Goal: Task Accomplishment & Management: Complete application form

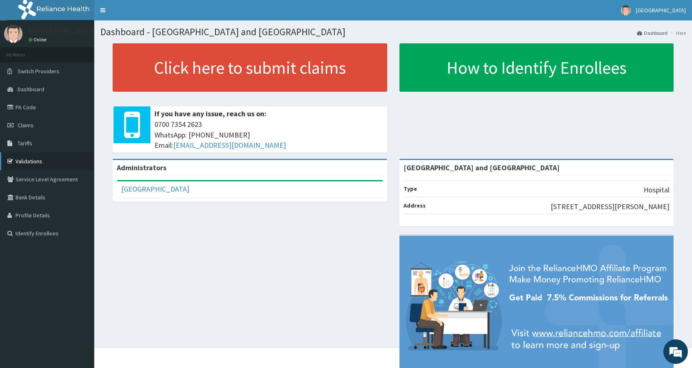
click at [37, 160] on link "Validations" at bounding box center [47, 161] width 94 height 18
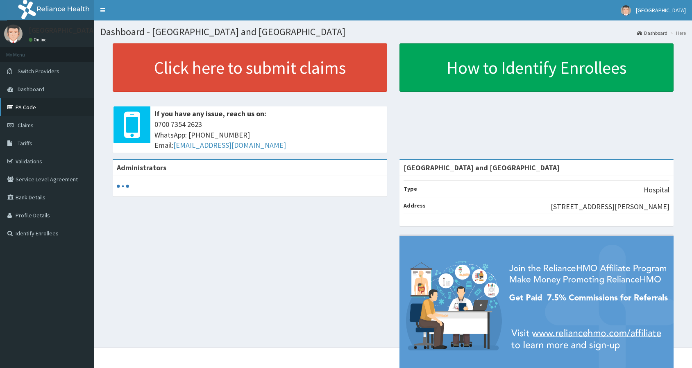
click at [32, 109] on link "PA Code" at bounding box center [47, 107] width 94 height 18
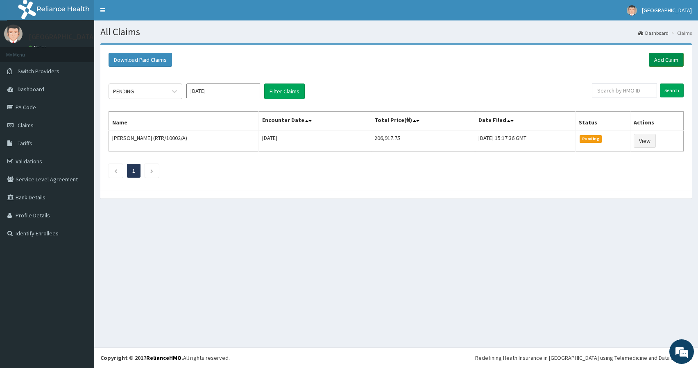
click at [659, 62] on link "Add Claim" at bounding box center [666, 60] width 35 height 14
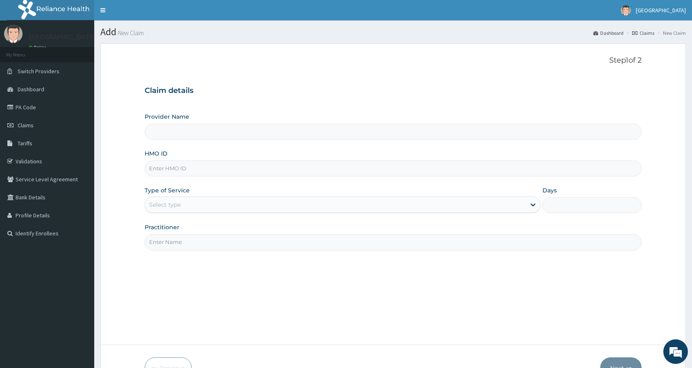
click at [232, 167] on input "HMO ID" at bounding box center [393, 169] width 497 height 16
type input "[GEOGRAPHIC_DATA] and [GEOGRAPHIC_DATA]"
paste input "fgw/10001/A"
type input "fgw/10001/A"
click at [371, 287] on div "Step 1 of 2 Claim details Provider Name [GEOGRAPHIC_DATA] and Diagnostic Center…" at bounding box center [393, 194] width 497 height 276
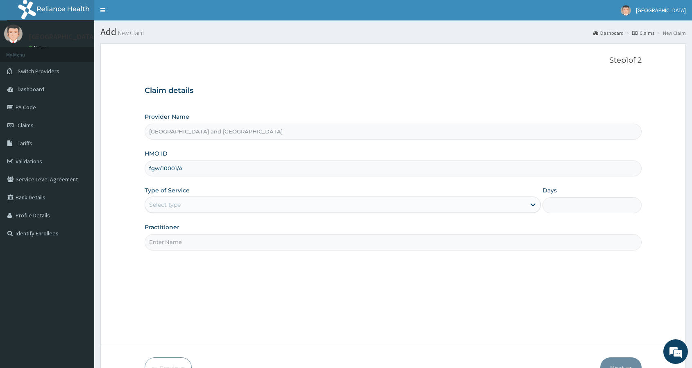
click at [250, 197] on div "Select type" at bounding box center [343, 205] width 396 height 16
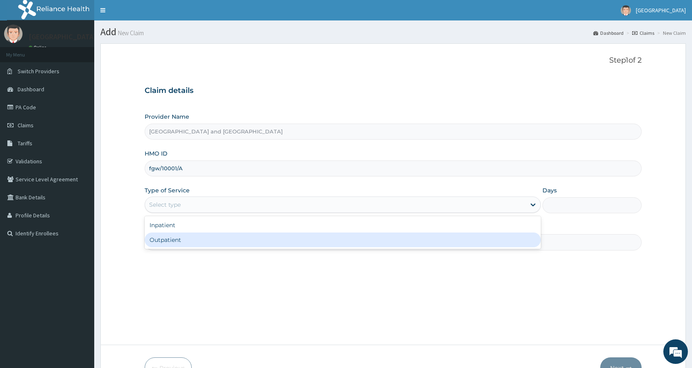
click at [236, 238] on div "Outpatient" at bounding box center [343, 240] width 396 height 15
type input "1"
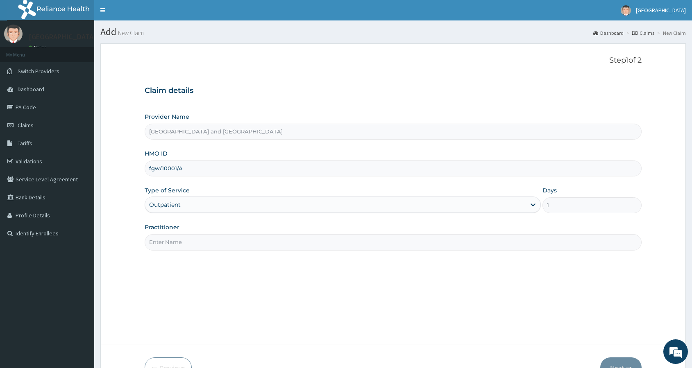
click at [192, 243] on input "Practitioner" at bounding box center [393, 242] width 497 height 16
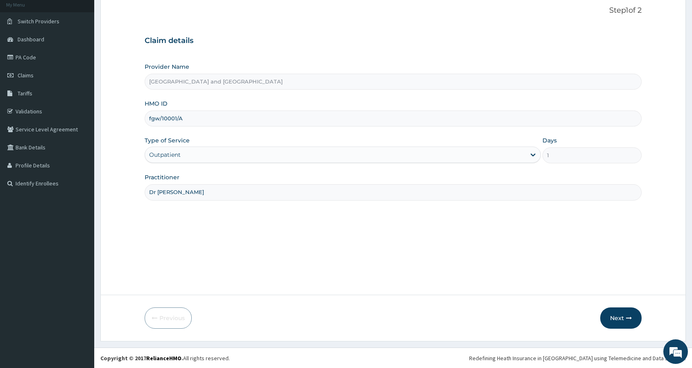
scroll to position [50, 0]
type input "Dr [PERSON_NAME]"
click at [632, 320] on button "Next" at bounding box center [620, 317] width 41 height 21
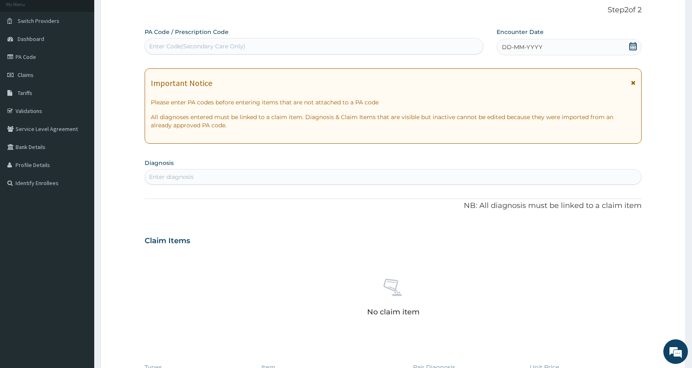
click at [553, 50] on div "DD-MM-YYYY" at bounding box center [569, 47] width 145 height 16
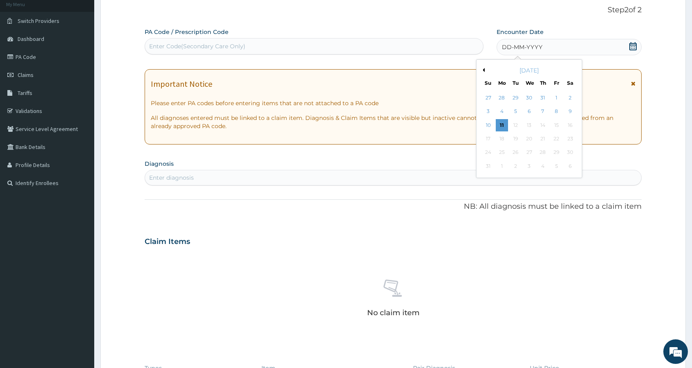
click at [553, 48] on div "DD-MM-YYYY" at bounding box center [569, 47] width 145 height 16
click at [519, 114] on div "5" at bounding box center [515, 112] width 12 height 12
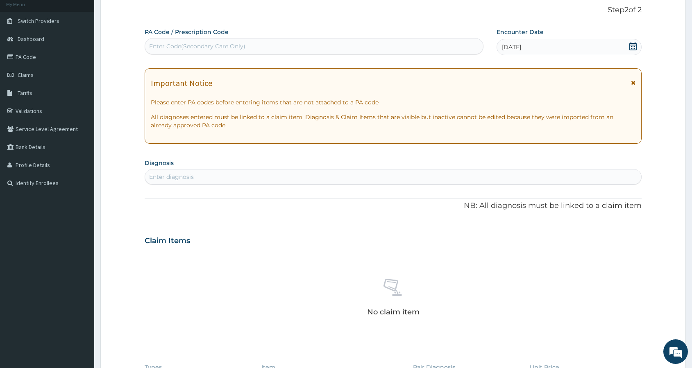
click at [300, 174] on div "Enter diagnosis" at bounding box center [393, 176] width 496 height 13
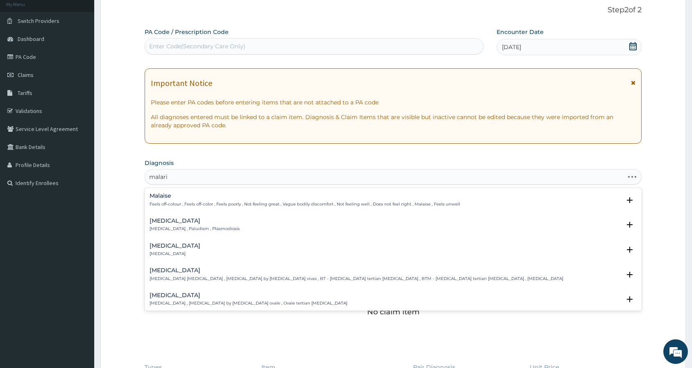
type input "[MEDICAL_DATA]"
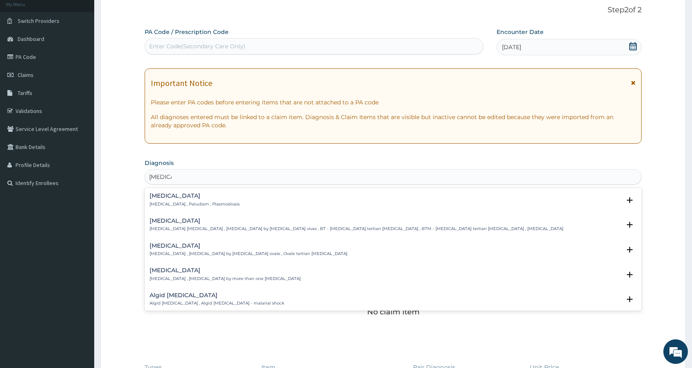
click at [166, 200] on div "[MEDICAL_DATA] [MEDICAL_DATA] , Paludism , Plasmodiosis" at bounding box center [195, 200] width 90 height 14
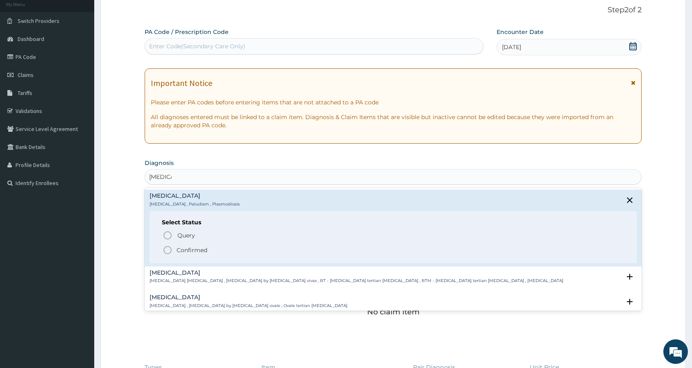
click at [168, 248] on icon "status option filled" at bounding box center [168, 250] width 10 height 10
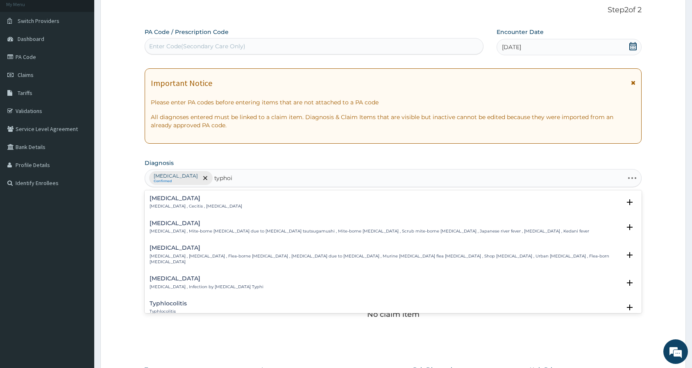
type input "[MEDICAL_DATA]"
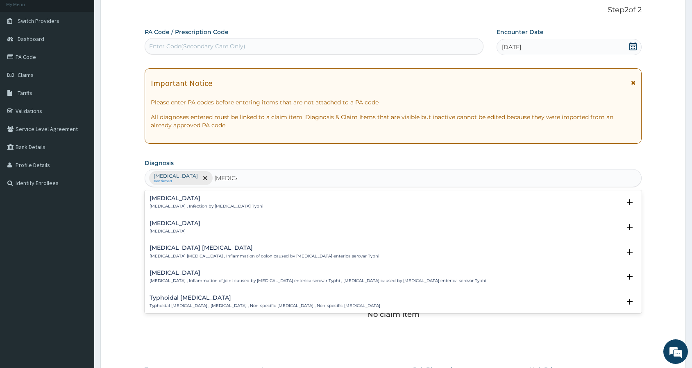
click at [159, 198] on h4 "[MEDICAL_DATA]" at bounding box center [207, 198] width 114 height 6
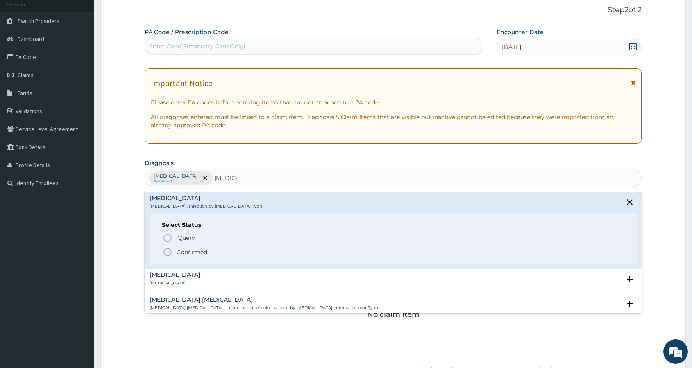
click at [167, 251] on icon "status option filled" at bounding box center [168, 252] width 10 height 10
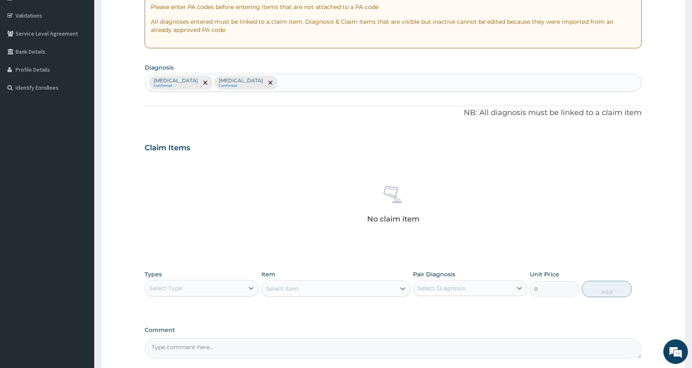
scroll to position [209, 0]
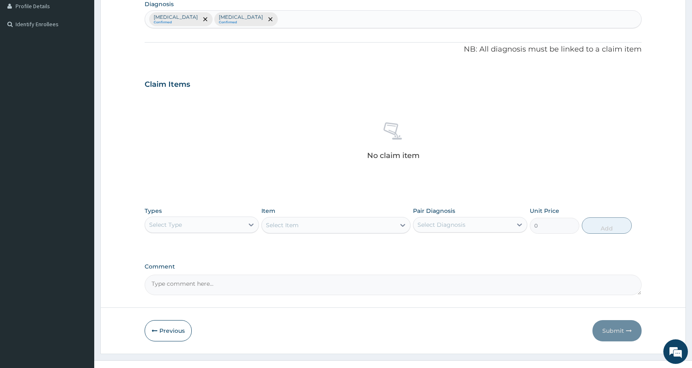
click at [183, 224] on div "Select Type" at bounding box center [194, 224] width 99 height 13
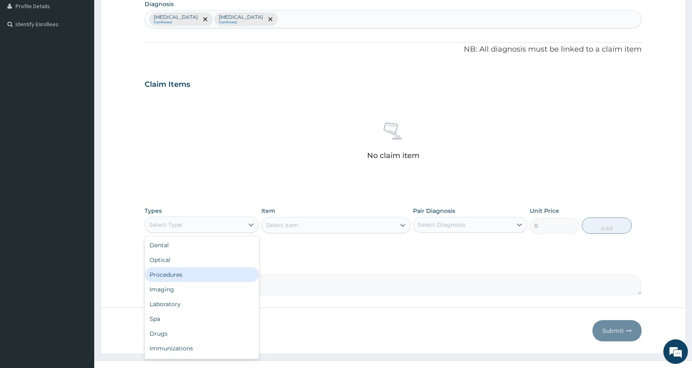
click at [183, 276] on div "Procedures" at bounding box center [202, 275] width 114 height 15
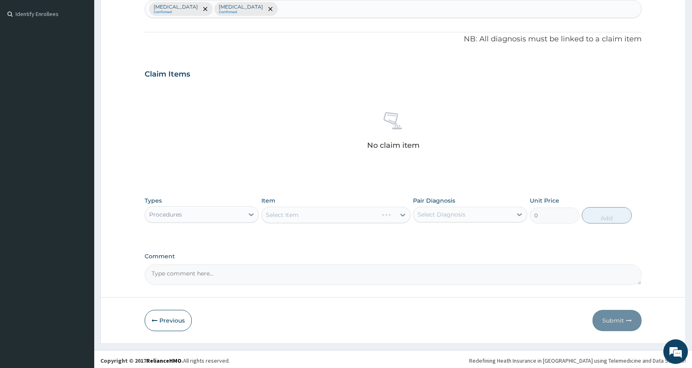
scroll to position [222, 0]
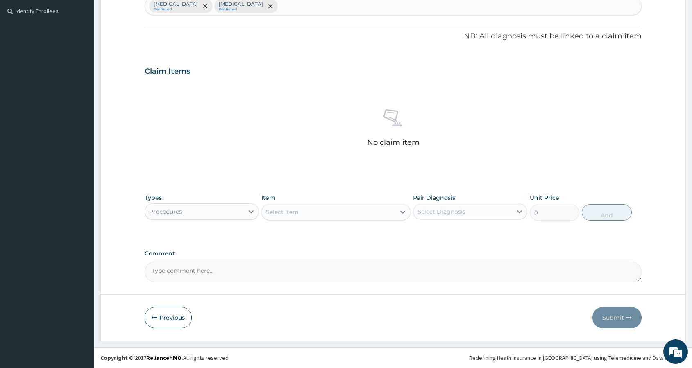
click at [352, 212] on div "Select Item" at bounding box center [329, 212] width 134 height 13
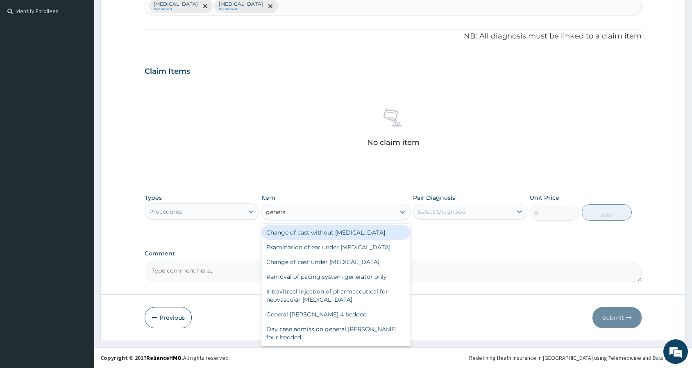
type input "general"
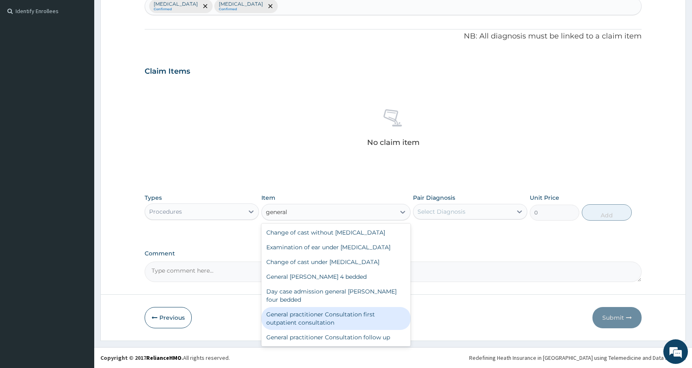
type input "3000"
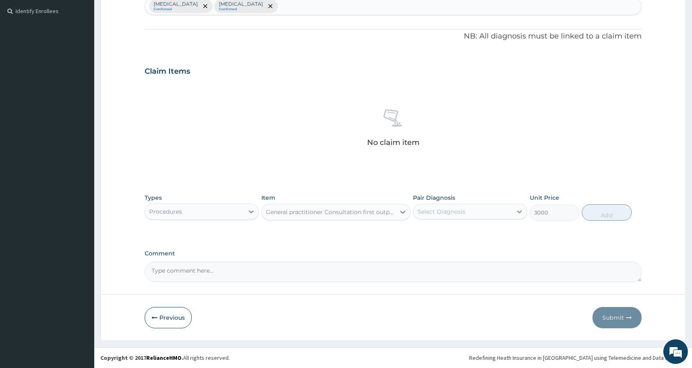
click at [454, 212] on div "Select Diagnosis" at bounding box center [442, 212] width 48 height 8
click at [452, 229] on div "[MEDICAL_DATA]" at bounding box center [470, 233] width 114 height 17
checkbox input "true"
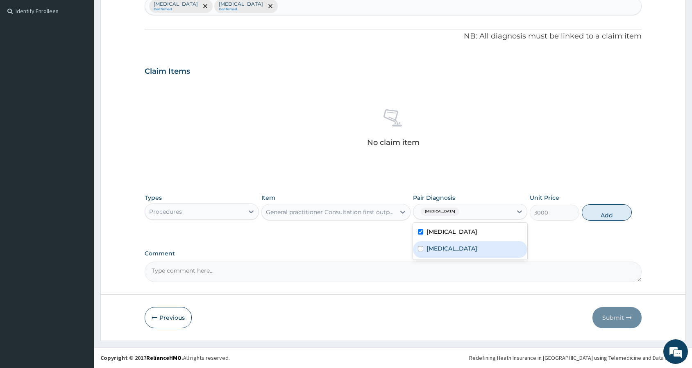
click at [454, 245] on label "[MEDICAL_DATA]" at bounding box center [452, 249] width 51 height 8
checkbox input "true"
click at [595, 216] on button "Add" at bounding box center [607, 212] width 50 height 16
type input "0"
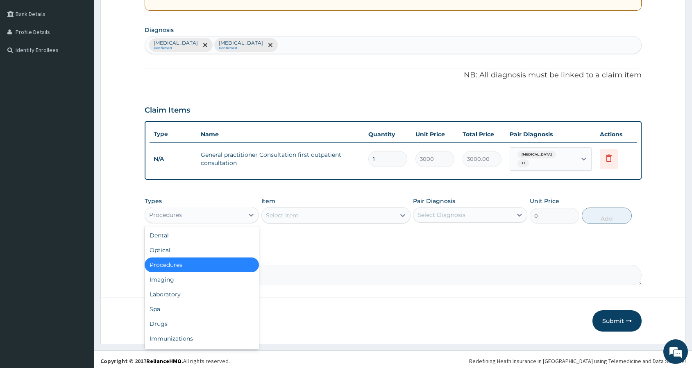
click at [221, 211] on div "Procedures" at bounding box center [194, 215] width 99 height 13
click at [199, 288] on div "Laboratory" at bounding box center [202, 294] width 114 height 15
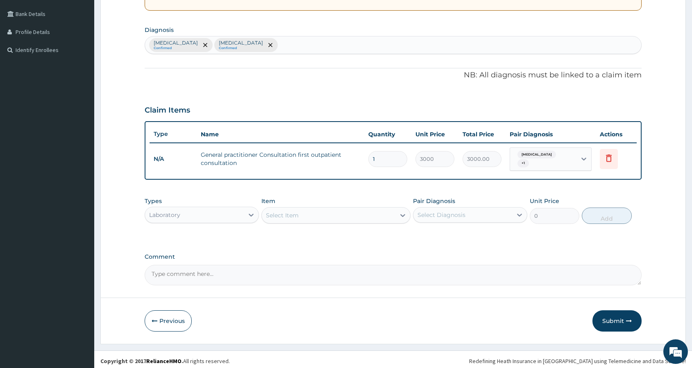
click at [295, 216] on div "Select Item" at bounding box center [282, 215] width 33 height 8
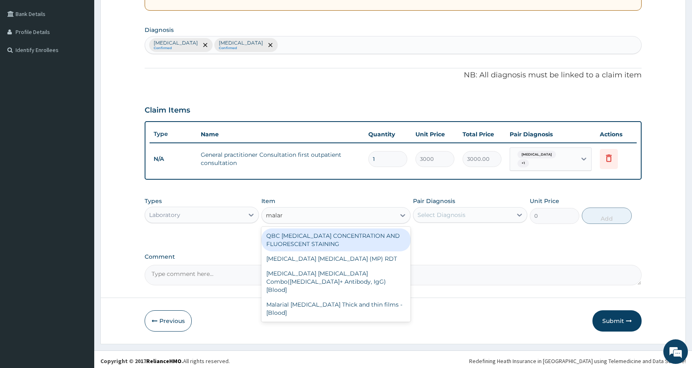
type input "malari"
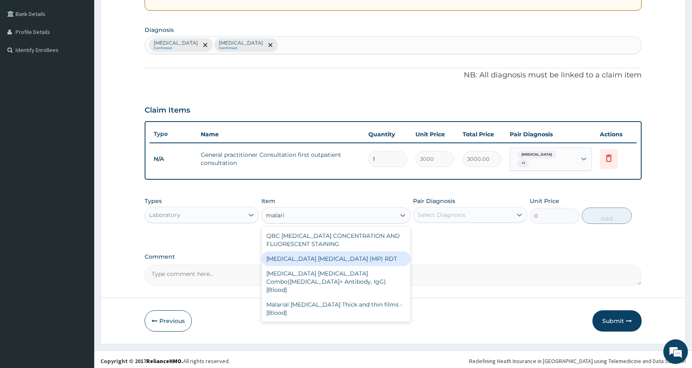
type input "1500"
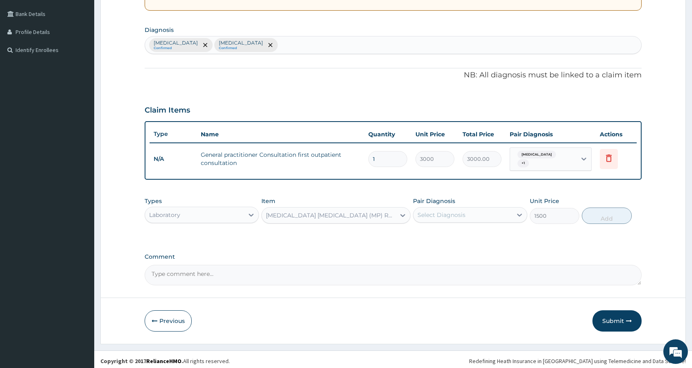
click at [436, 211] on div "Select Diagnosis" at bounding box center [442, 215] width 48 height 8
click at [449, 232] on div "[MEDICAL_DATA]" at bounding box center [470, 236] width 114 height 17
click at [585, 215] on button "Add" at bounding box center [607, 216] width 50 height 16
type input "0"
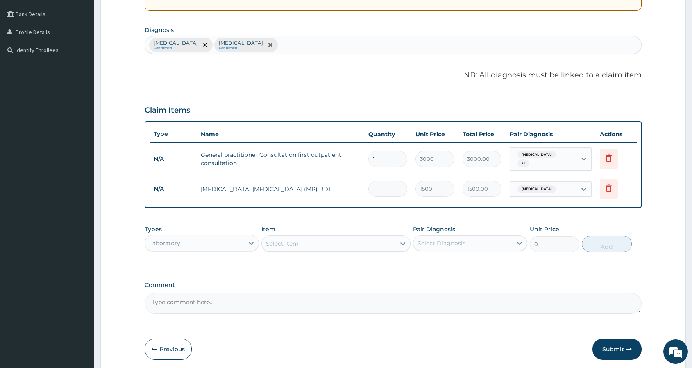
click at [296, 242] on div "Select Item" at bounding box center [282, 244] width 33 height 8
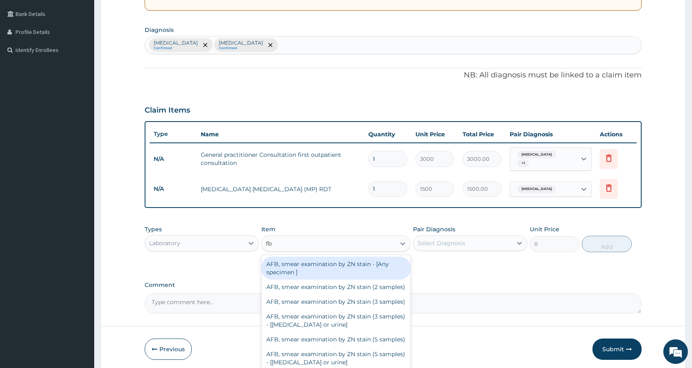
type input "fbc"
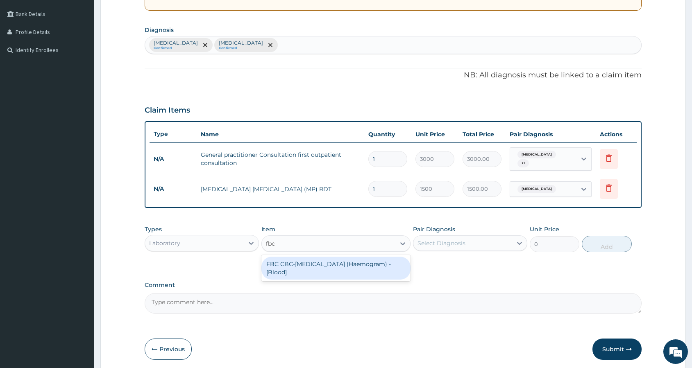
type input "3000"
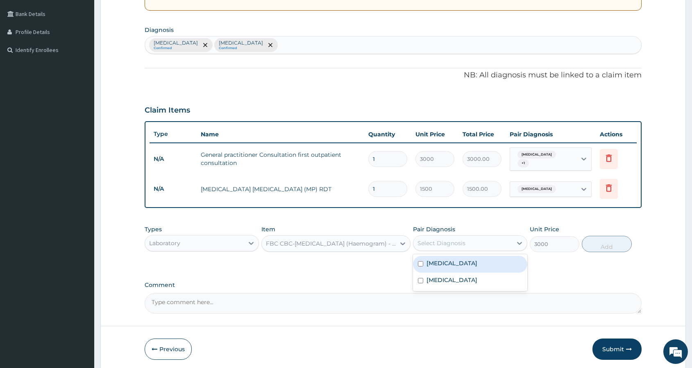
click at [447, 241] on div "Select Diagnosis" at bounding box center [442, 243] width 48 height 8
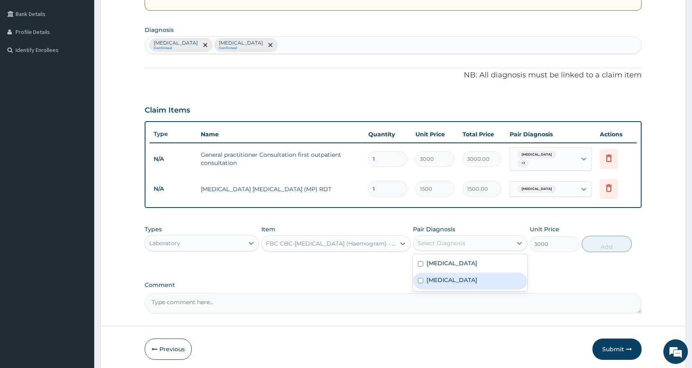
click at [457, 276] on label "[MEDICAL_DATA]" at bounding box center [452, 280] width 51 height 8
checkbox input "true"
click at [588, 242] on button "Add" at bounding box center [607, 244] width 50 height 16
type input "0"
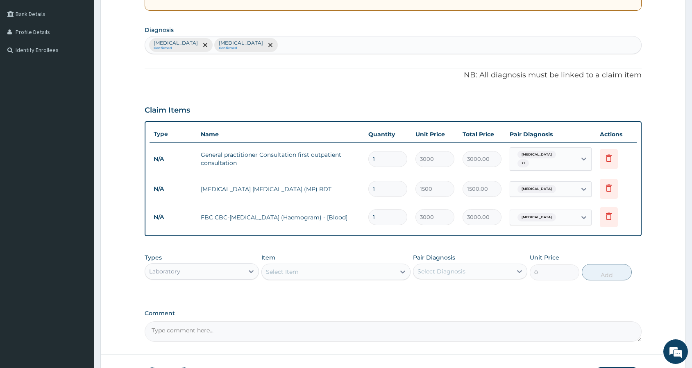
click at [291, 269] on div "Select Item" at bounding box center [282, 272] width 33 height 8
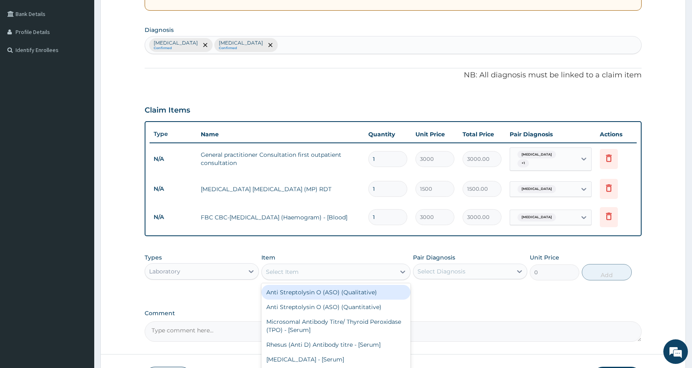
click at [273, 85] on div "PA Code / Prescription Code Enter Code(Secondary Care Only) Encounter Date [DAT…" at bounding box center [393, 118] width 497 height 447
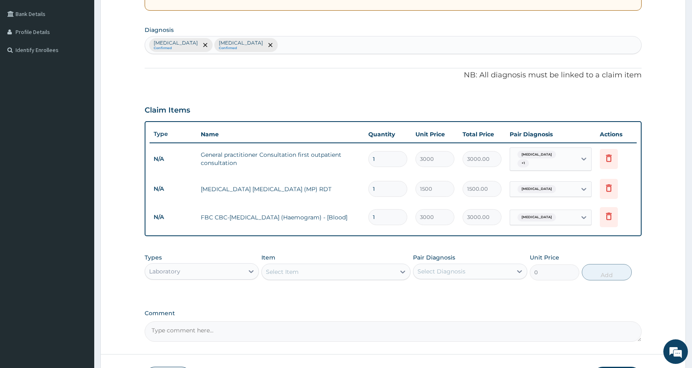
click at [303, 267] on div "Select Item" at bounding box center [329, 272] width 134 height 13
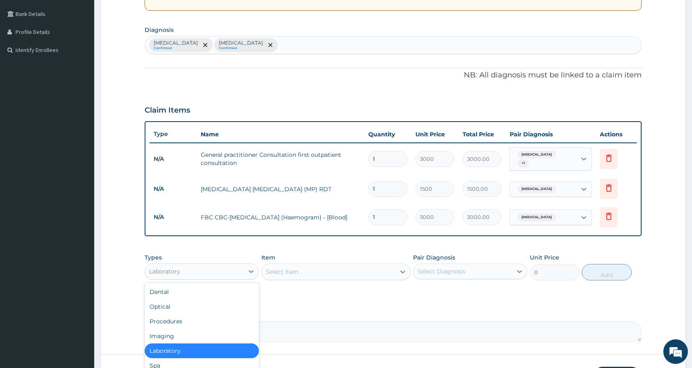
click at [202, 265] on div "Laboratory" at bounding box center [194, 271] width 99 height 13
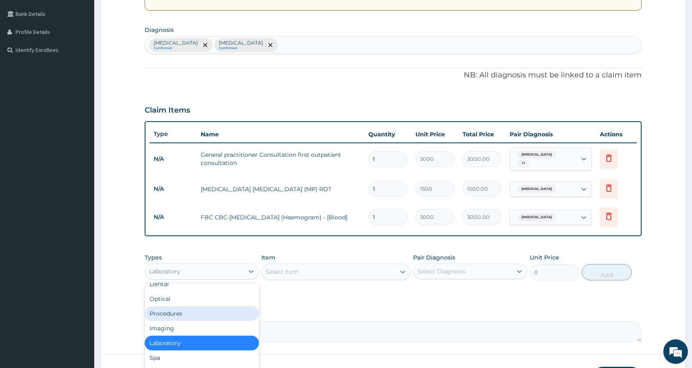
scroll to position [28, 0]
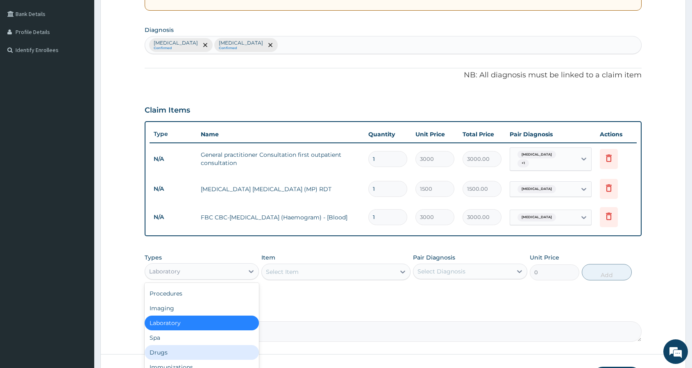
click at [188, 349] on div "Drugs" at bounding box center [202, 352] width 114 height 15
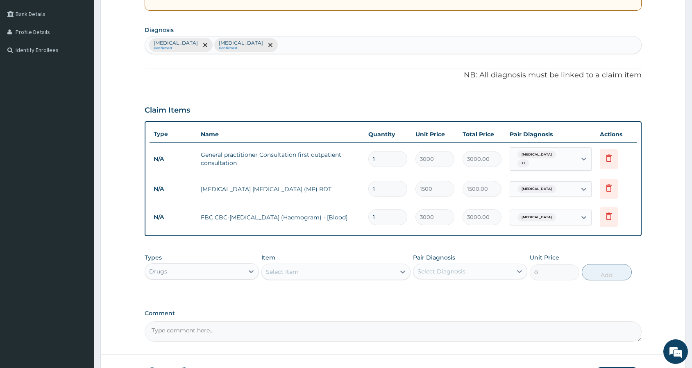
click at [309, 268] on div "Select Item" at bounding box center [329, 272] width 134 height 13
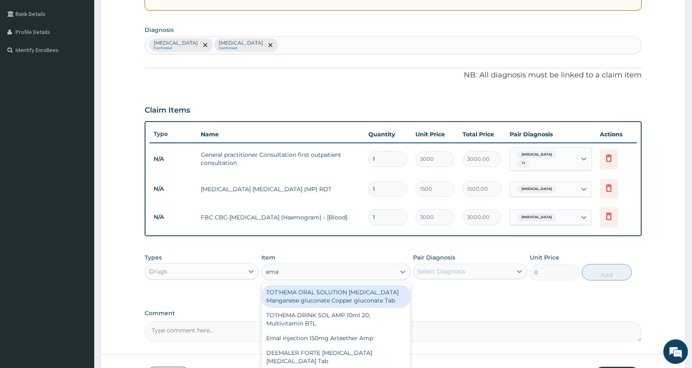
type input "emal"
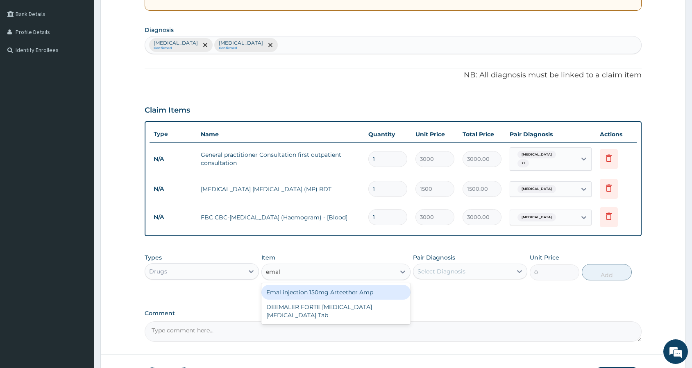
type input "4259.25"
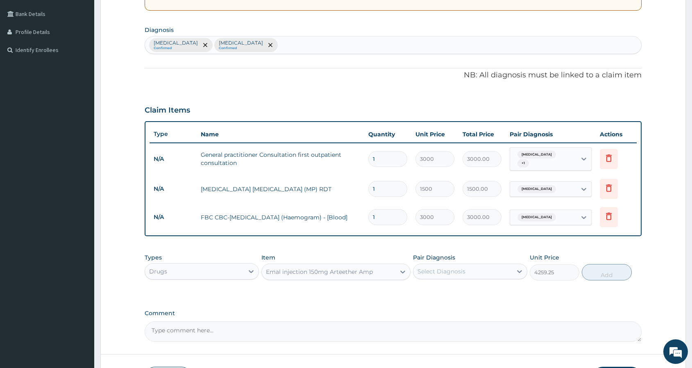
click at [477, 270] on div "Select Diagnosis" at bounding box center [462, 271] width 99 height 13
click at [467, 290] on div "[MEDICAL_DATA]" at bounding box center [470, 292] width 114 height 17
checkbox input "true"
click at [620, 270] on button "Add" at bounding box center [607, 272] width 50 height 16
type input "0"
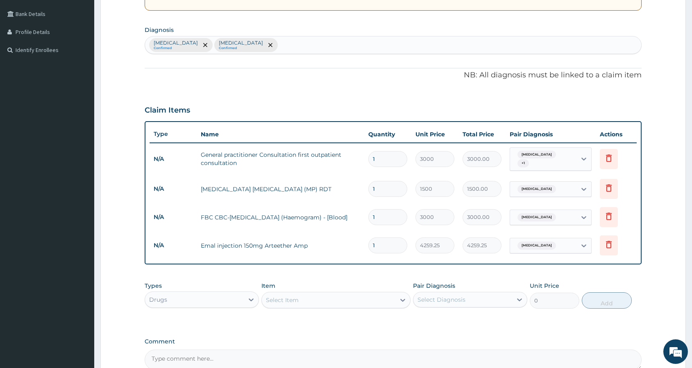
click at [322, 298] on div "Select Item" at bounding box center [329, 300] width 134 height 13
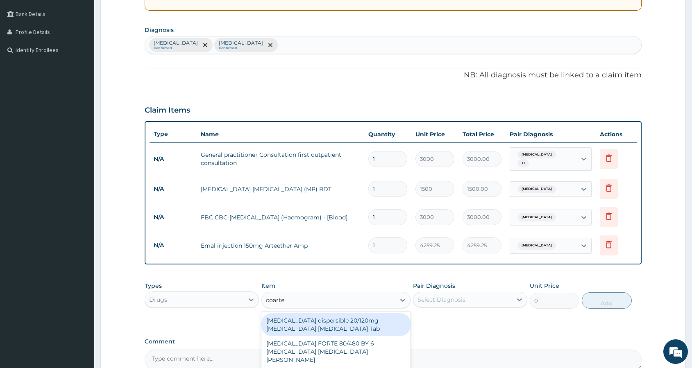
type input "[MEDICAL_DATA]"
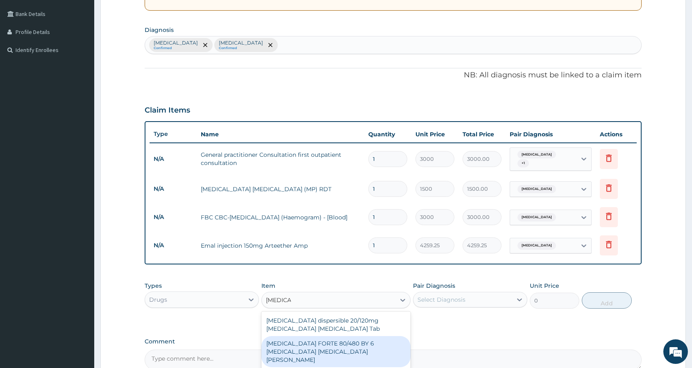
type input "4830"
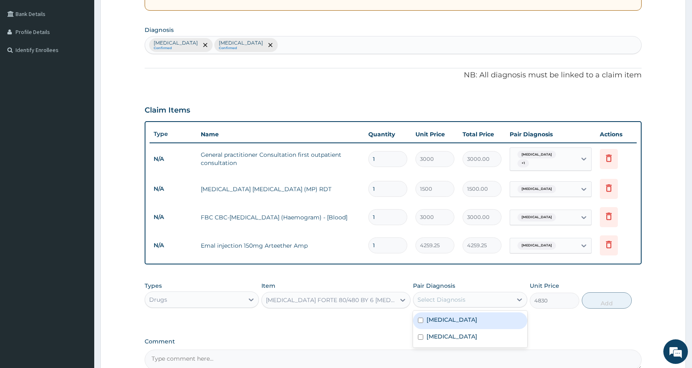
click at [461, 296] on div "Select Diagnosis" at bounding box center [442, 300] width 48 height 8
click at [458, 317] on div "[MEDICAL_DATA]" at bounding box center [470, 321] width 114 height 17
checkbox input "true"
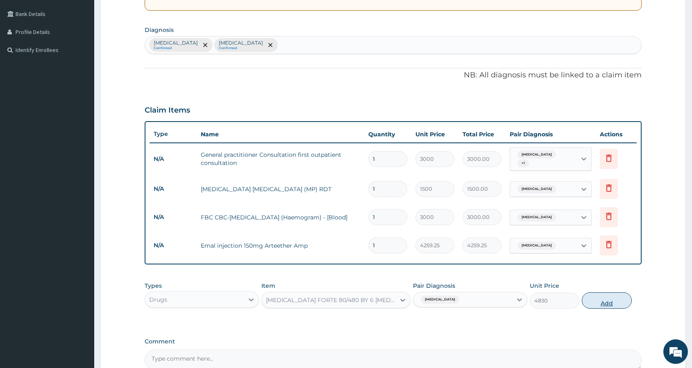
click at [606, 302] on button "Add" at bounding box center [607, 301] width 50 height 16
type input "0"
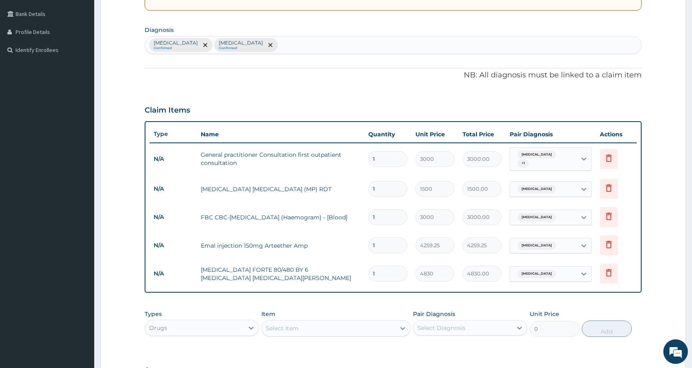
click at [294, 327] on div "Select Item" at bounding box center [282, 329] width 33 height 8
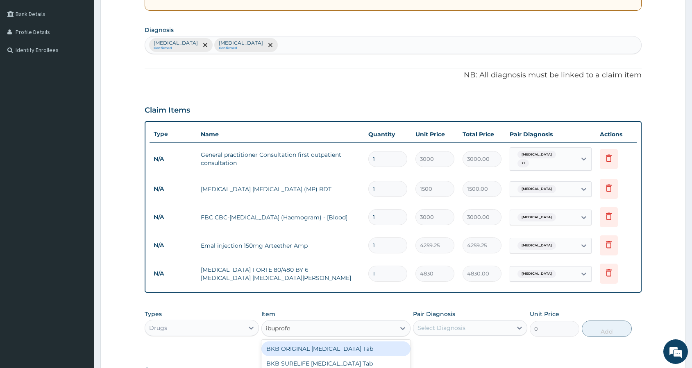
type input "[MEDICAL_DATA]"
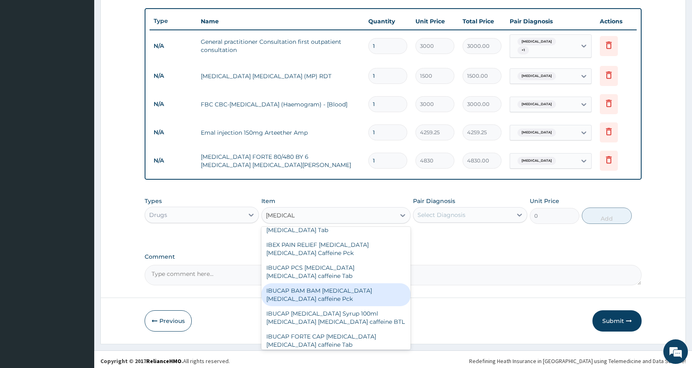
scroll to position [104, 0]
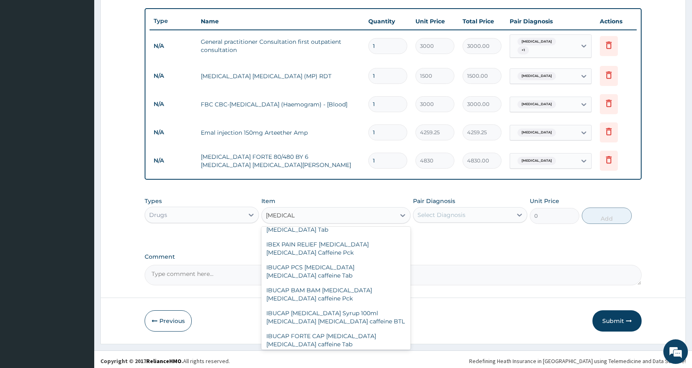
click at [346, 352] on div "[MEDICAL_DATA] 400mg [MEDICAL_DATA] Tab" at bounding box center [335, 359] width 149 height 15
type input "94.875"
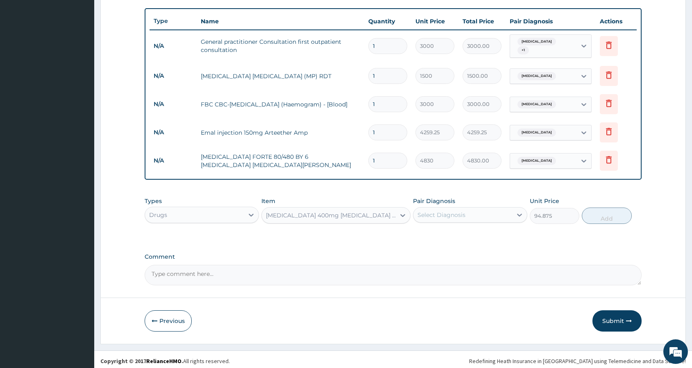
click at [476, 210] on div "Select Diagnosis" at bounding box center [462, 215] width 99 height 13
click at [472, 230] on div "[MEDICAL_DATA]" at bounding box center [470, 236] width 114 height 17
checkbox input "true"
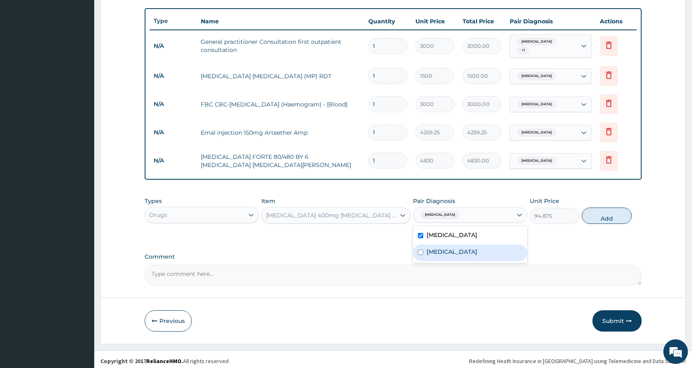
click at [467, 245] on div "[MEDICAL_DATA]" at bounding box center [470, 253] width 114 height 17
checkbox input "true"
click at [611, 210] on button "Add" at bounding box center [607, 216] width 50 height 16
type input "0"
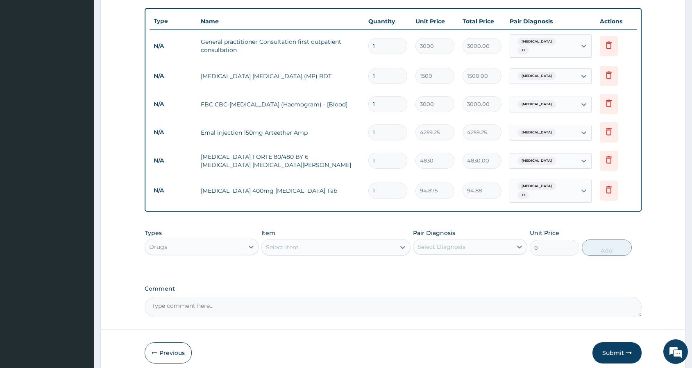
type input "18"
type input "1707.75"
type input "18"
click at [302, 241] on div "Select Item" at bounding box center [329, 247] width 134 height 13
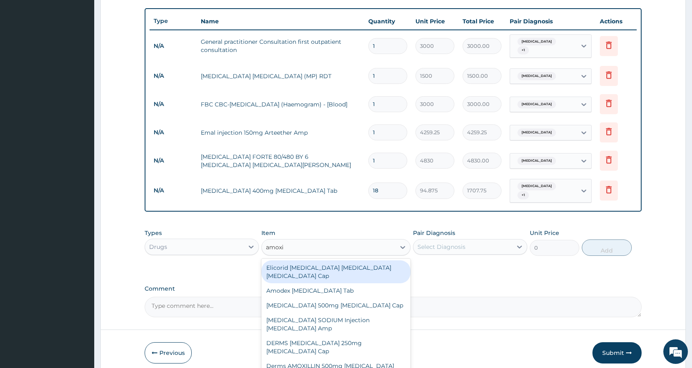
type input "[MEDICAL_DATA]"
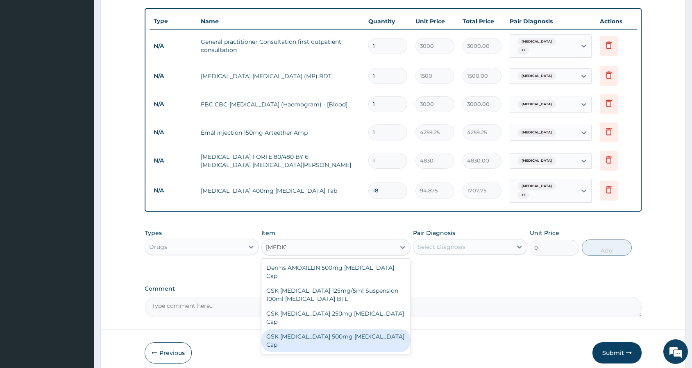
type input "310.5"
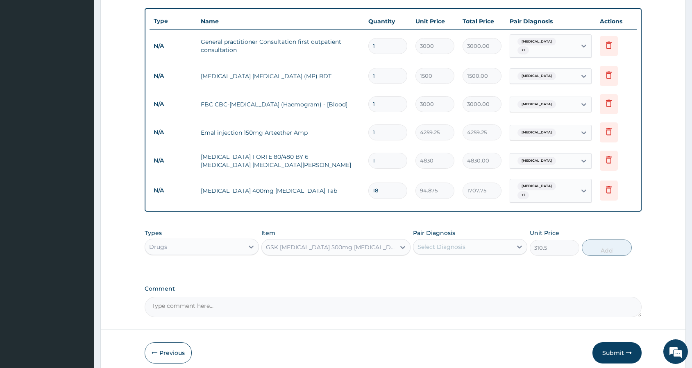
click at [454, 243] on div "Select Diagnosis" at bounding box center [442, 247] width 48 height 8
click at [459, 280] on label "[MEDICAL_DATA]" at bounding box center [452, 284] width 51 height 8
checkbox input "true"
click at [600, 243] on button "Add" at bounding box center [607, 248] width 50 height 16
type input "0"
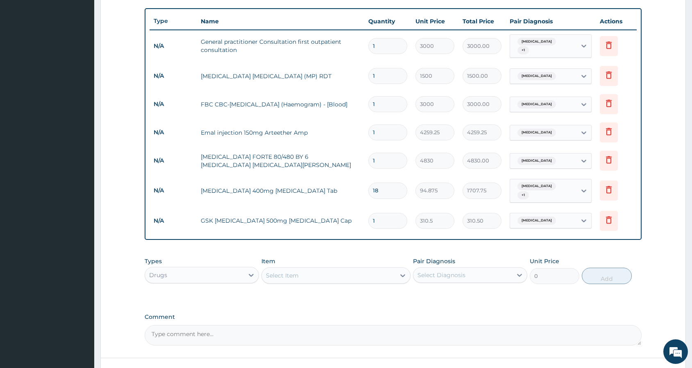
type input "15"
type input "4657.50"
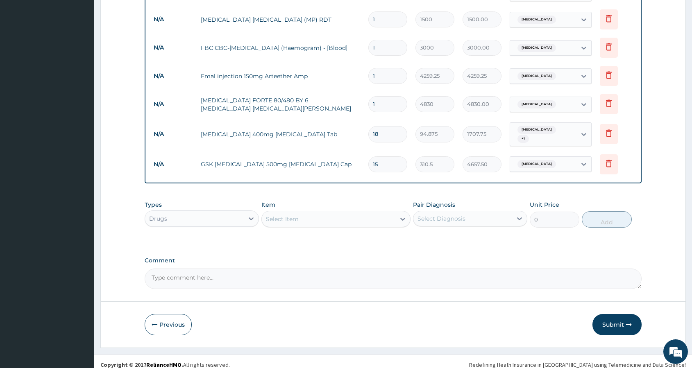
type input "15"
click at [248, 270] on textarea "Comment" at bounding box center [393, 279] width 497 height 20
click at [198, 272] on textarea "Headache, Bodyweakness," at bounding box center [393, 279] width 497 height 20
click at [270, 270] on textarea "Headache, Body weakness," at bounding box center [393, 279] width 497 height 20
type textarea "Headache, Body weakness, Fever."
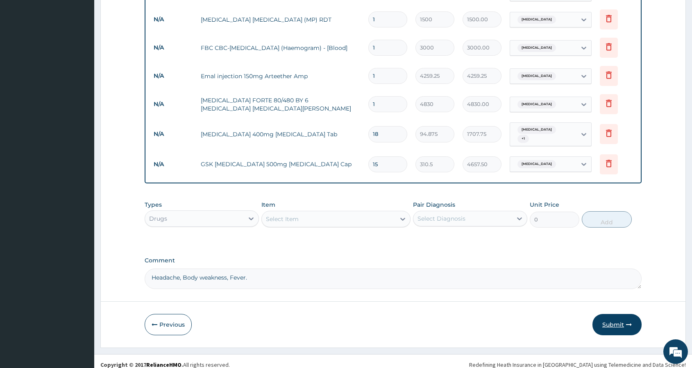
click at [626, 322] on icon "button" at bounding box center [629, 325] width 6 height 6
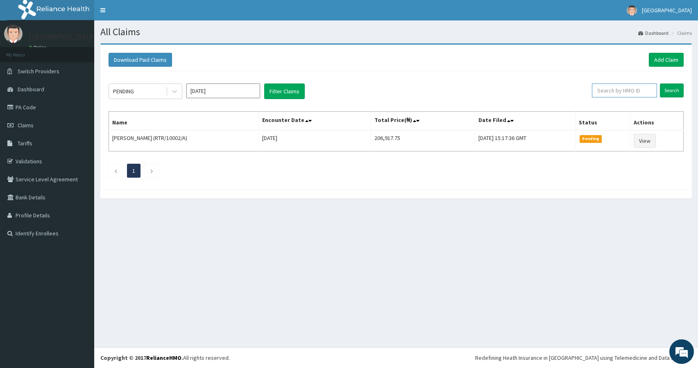
click at [616, 92] on input "text" at bounding box center [624, 91] width 65 height 14
paste input "fgw/10001/A"
type input "fgw/10001/A"
click at [675, 92] on input "Search" at bounding box center [672, 91] width 24 height 14
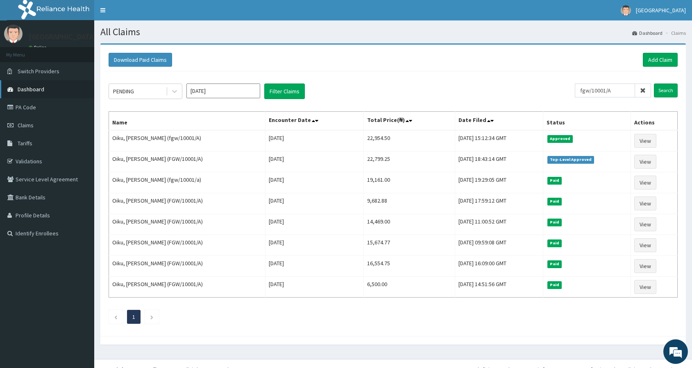
click at [32, 89] on span "Dashboard" at bounding box center [31, 89] width 27 height 7
